Goal: Answer question/provide support: Share knowledge or assist other users

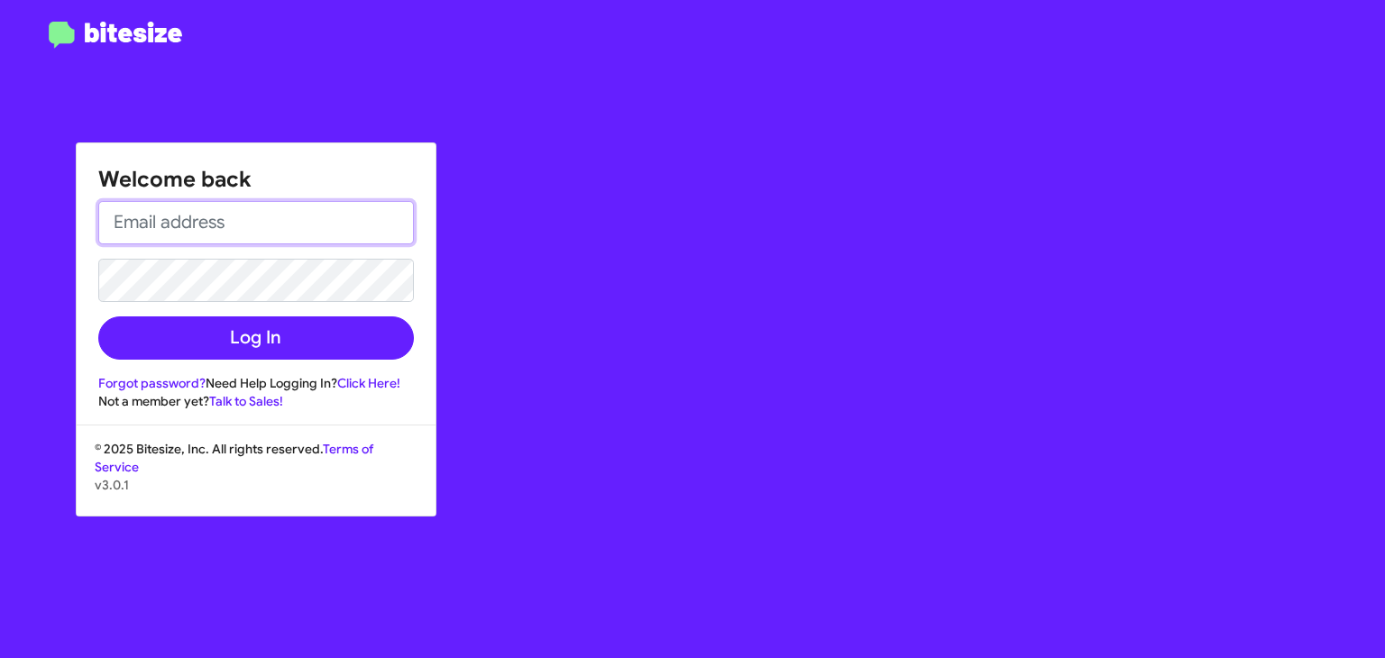
click at [187, 227] on input "email" at bounding box center [255, 222] width 315 height 43
type input "[EMAIL_ADDRESS][DOMAIN_NAME]"
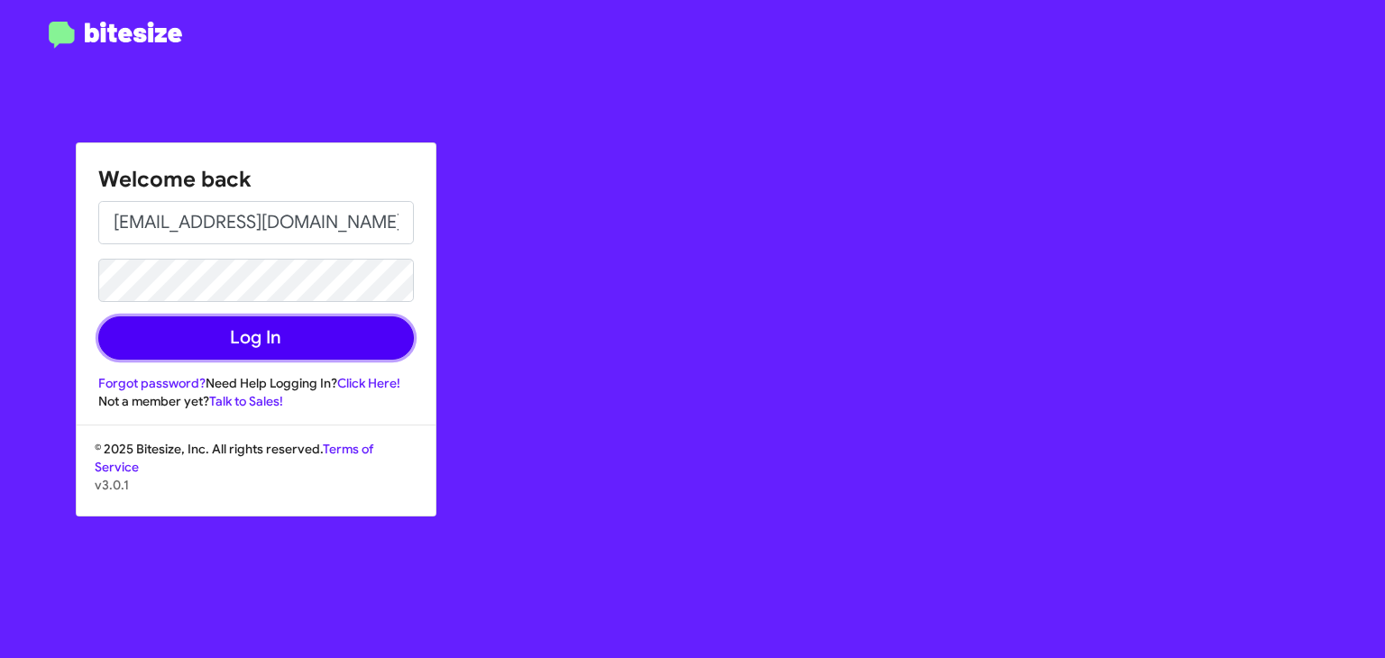
click at [245, 341] on button "Log In" at bounding box center [255, 337] width 315 height 43
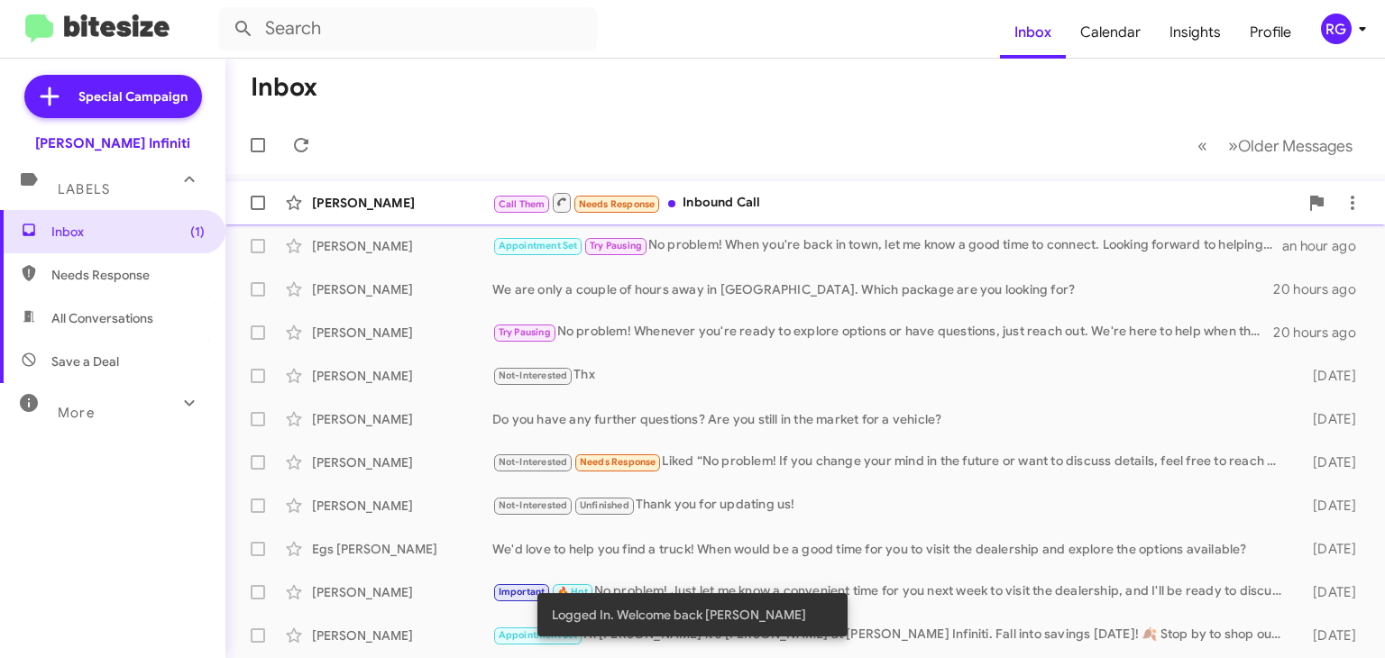
click at [703, 201] on div "Call Them Needs Response Inbound Call" at bounding box center [895, 202] width 806 height 23
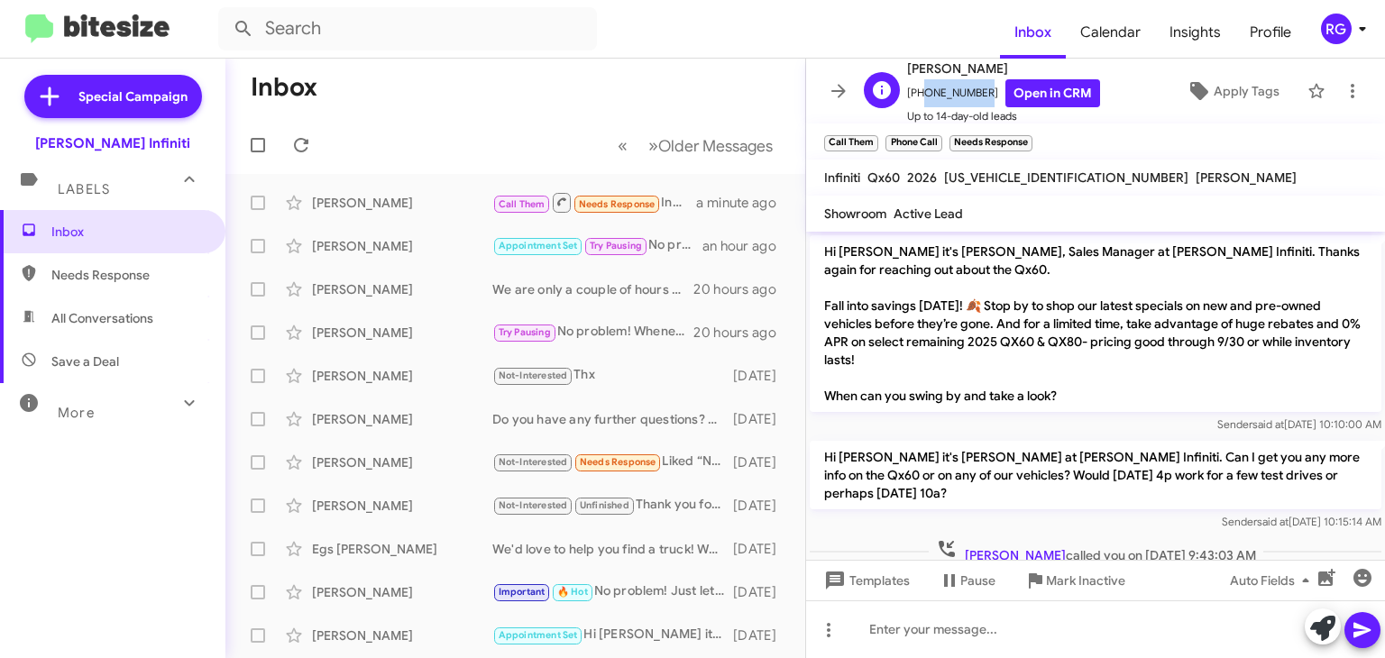
drag, startPoint x: 916, startPoint y: 94, endPoint x: 972, endPoint y: 102, distance: 56.5
click at [972, 102] on span "[PHONE_NUMBER] Open in CRM" at bounding box center [1003, 93] width 193 height 28
copy span "3617398435"
